Goal: Task Accomplishment & Management: Manage account settings

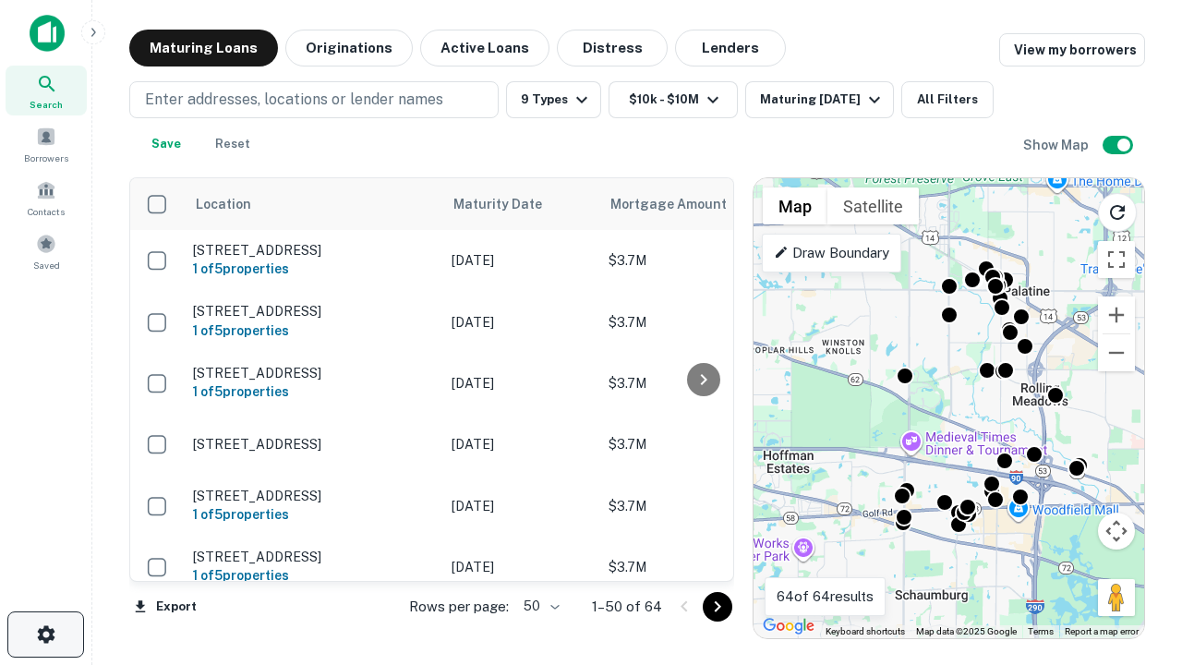
click at [45, 635] on icon "button" at bounding box center [46, 635] width 22 height 22
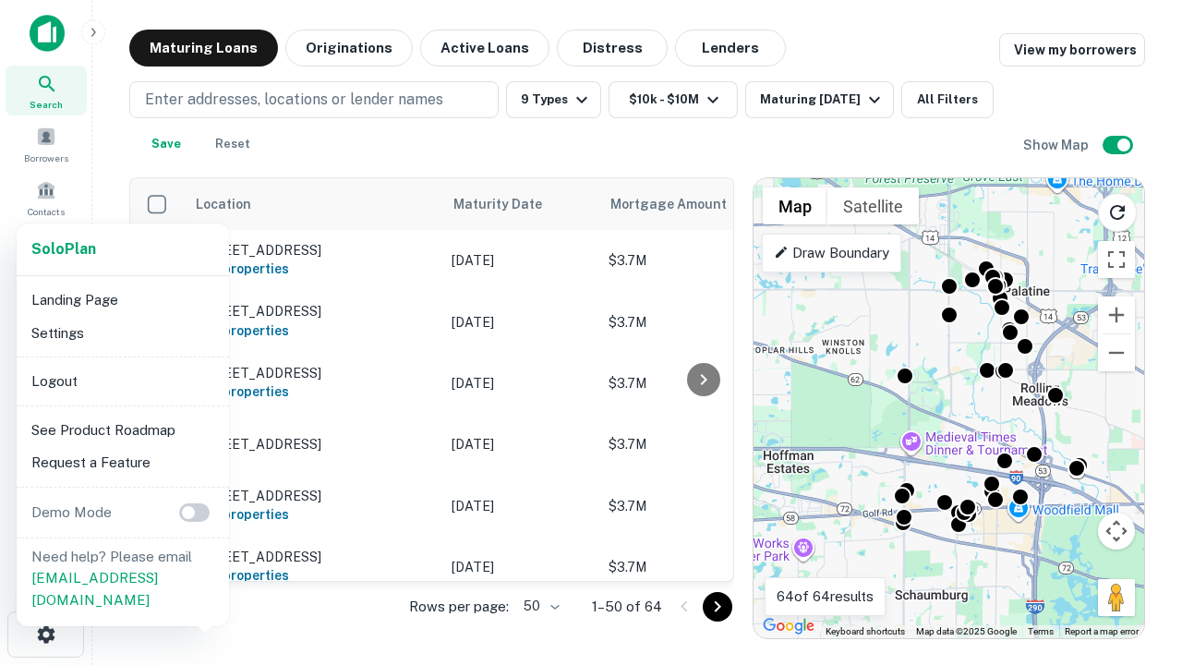
click at [122, 381] on li "Logout" at bounding box center [123, 381] width 198 height 33
